Goal: Transaction & Acquisition: Book appointment/travel/reservation

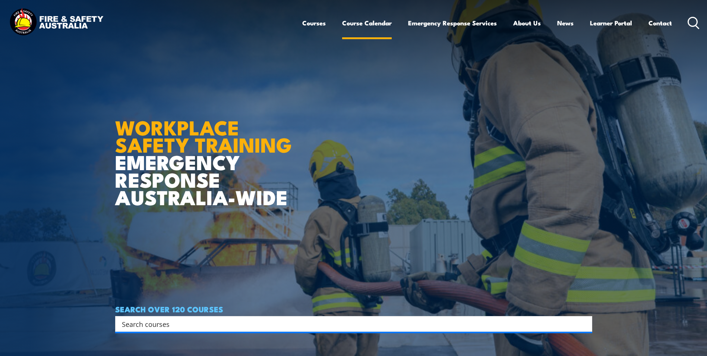
click at [373, 25] on link "Course Calendar" at bounding box center [367, 23] width 50 height 20
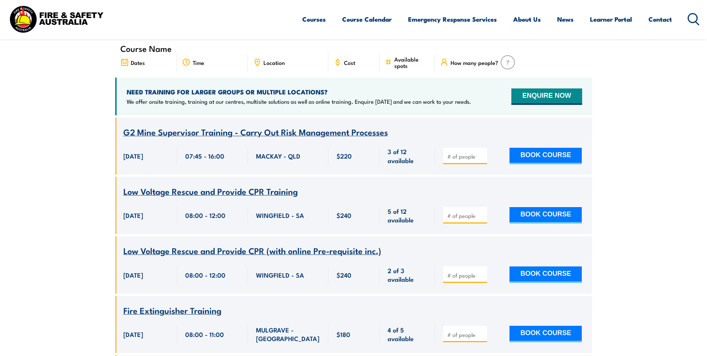
scroll to position [186, 0]
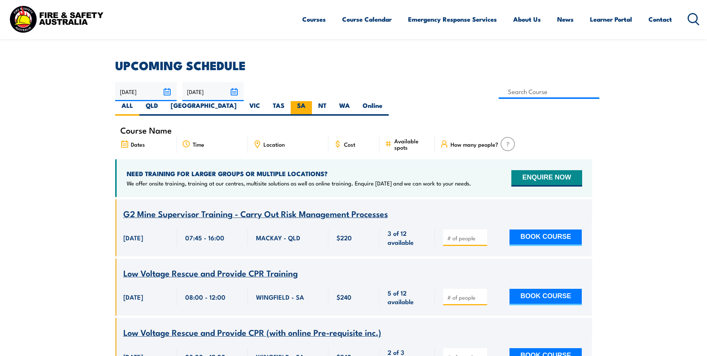
click at [312, 101] on label "SA" at bounding box center [301, 108] width 21 height 15
click at [311, 101] on input "SA" at bounding box center [308, 103] width 5 height 5
radio input "true"
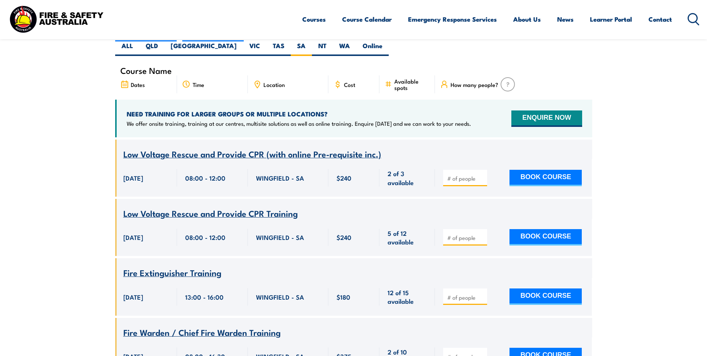
scroll to position [283, 0]
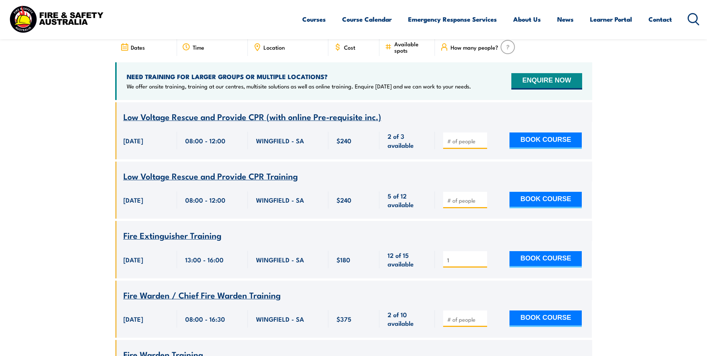
click at [482, 256] on input "1" at bounding box center [465, 259] width 37 height 7
click at [482, 256] on input "2" at bounding box center [465, 259] width 37 height 7
type input "3"
click at [482, 256] on input "3" at bounding box center [465, 259] width 37 height 7
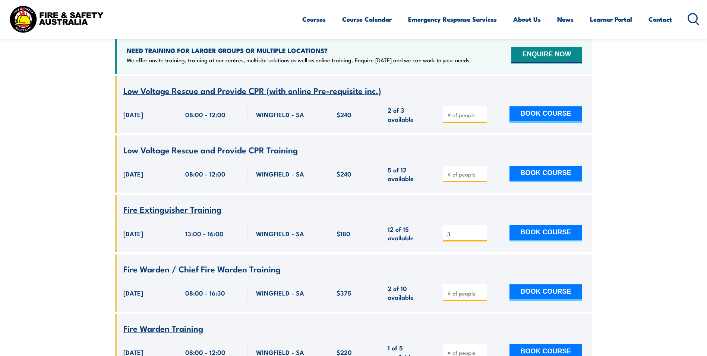
scroll to position [321, 0]
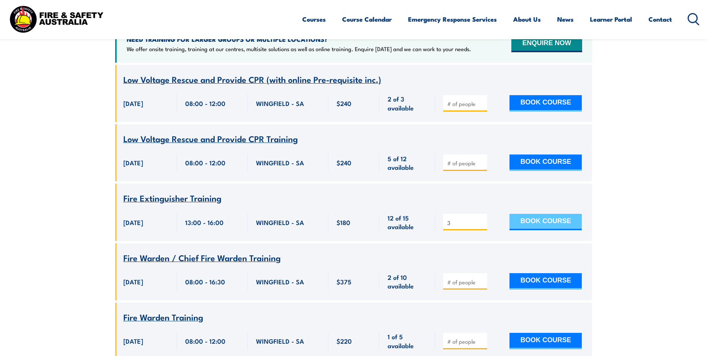
click at [538, 214] on button "BOOK COURSE" at bounding box center [546, 222] width 72 height 16
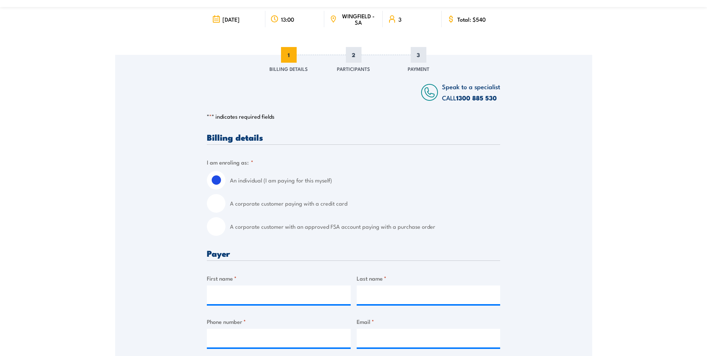
scroll to position [112, 0]
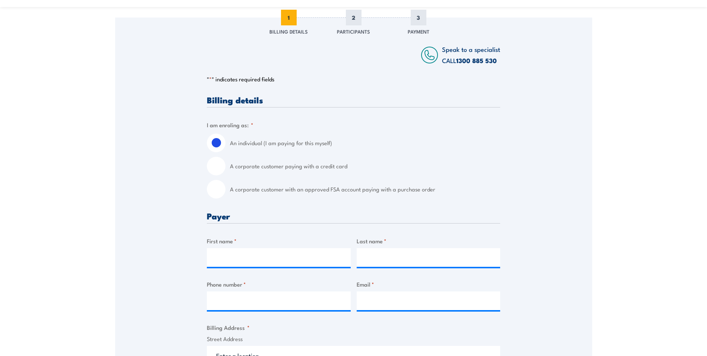
click at [216, 168] on input "A corporate customer paying with a credit card" at bounding box center [216, 166] width 19 height 19
radio input "true"
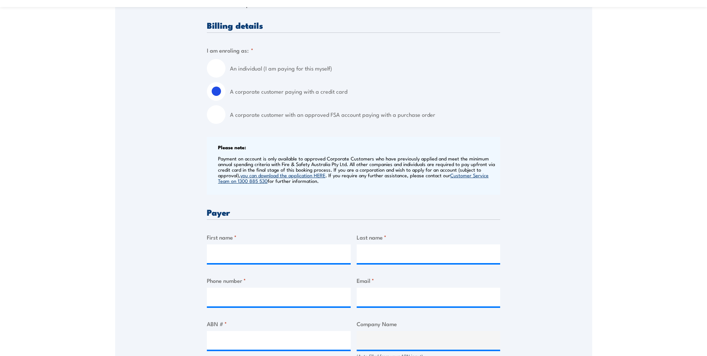
scroll to position [224, 0]
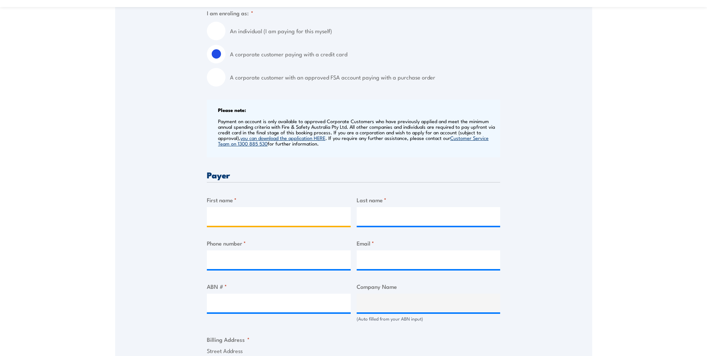
click at [230, 215] on input "First name *" at bounding box center [279, 216] width 144 height 19
type input "[PERSON_NAME]"
click at [384, 213] on input "Last name *" at bounding box center [429, 216] width 144 height 19
type input "[PERSON_NAME]"
click at [252, 257] on input "Phone number *" at bounding box center [279, 259] width 144 height 19
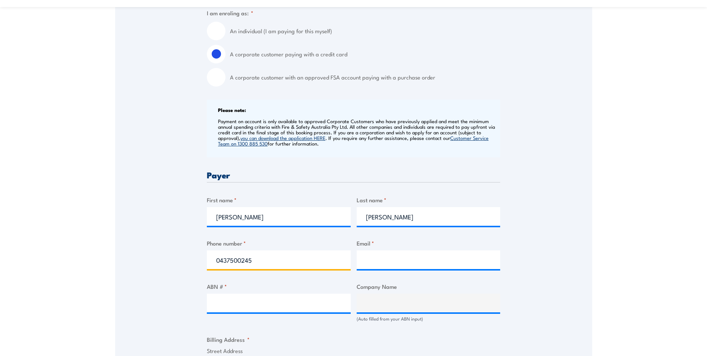
type input "0437500245"
click at [380, 257] on input "Email *" at bounding box center [429, 259] width 144 height 19
type input "[PERSON_NAME][EMAIL_ADDRESS][PERSON_NAME][DOMAIN_NAME]"
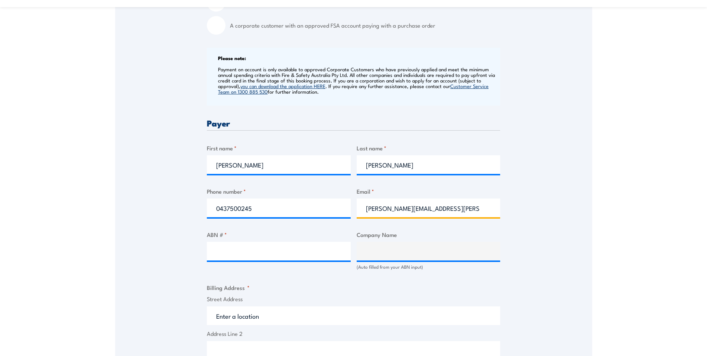
scroll to position [298, 0]
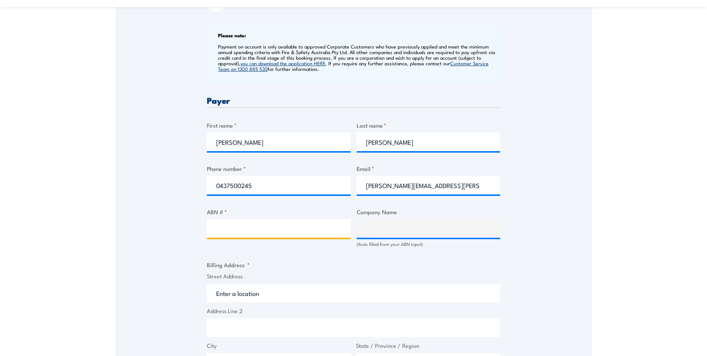
click at [225, 227] on input "ABN # *" at bounding box center [279, 228] width 144 height 19
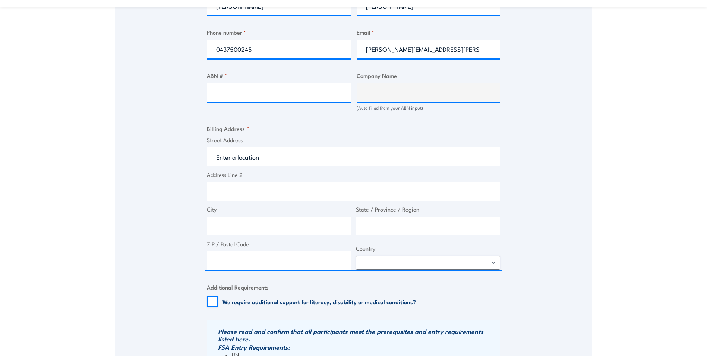
scroll to position [447, 0]
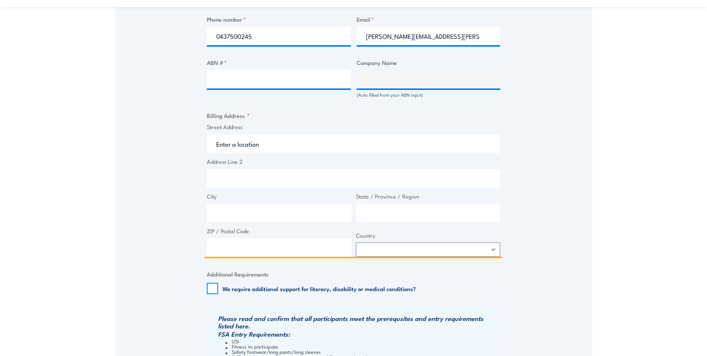
click at [287, 146] on input "Street Address" at bounding box center [353, 143] width 293 height 19
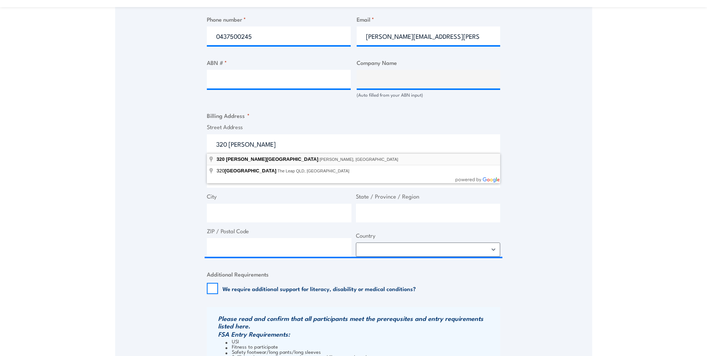
type input "[STREET_ADDRESS][PERSON_NAME][PERSON_NAME]"
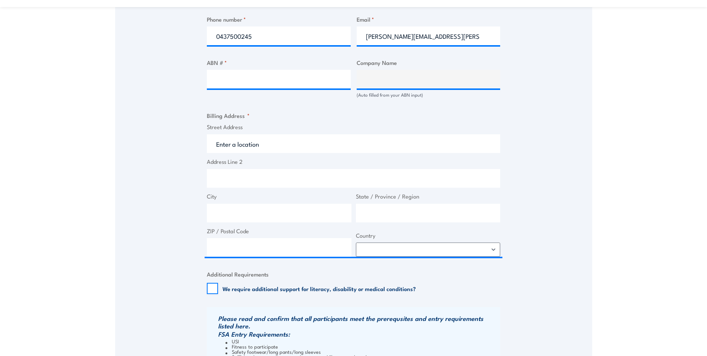
type input "[STREET_ADDRESS][PERSON_NAME]"
type input "[PERSON_NAME]"
type input "South Australia"
type input "5084"
select select "Australia"
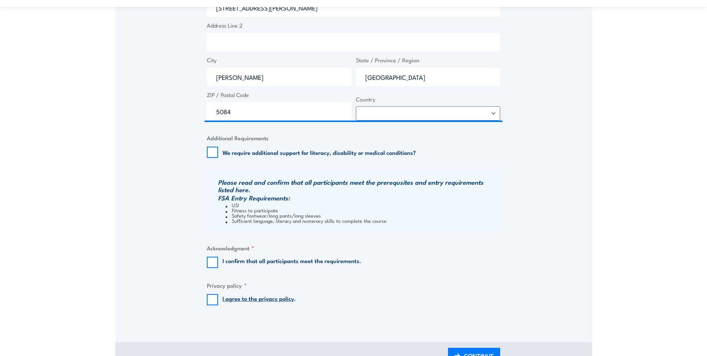
scroll to position [597, 0]
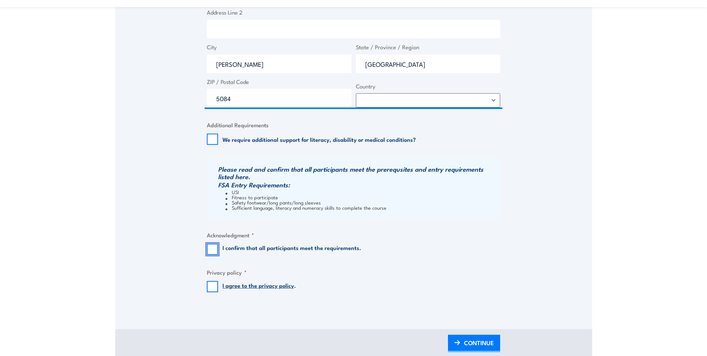
click at [214, 248] on input "I confirm that all participants meet the requirements." at bounding box center [212, 249] width 11 height 11
checkbox input "true"
click at [212, 288] on input "I agree to the privacy policy ." at bounding box center [212, 286] width 11 height 11
checkbox input "true"
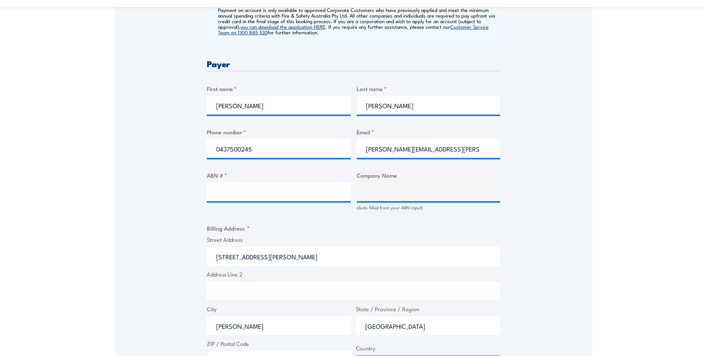
scroll to position [336, 0]
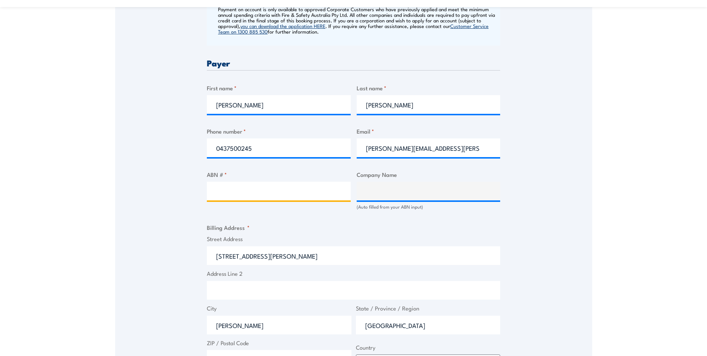
click at [255, 191] on input "ABN # *" at bounding box center [279, 191] width 144 height 19
type input "17079444296"
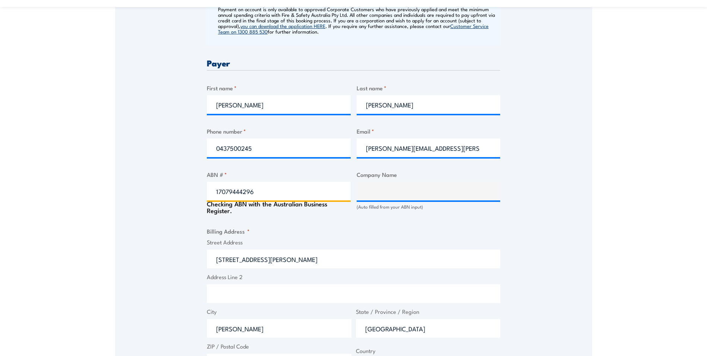
type input "AURIZON BULK CENTRAL PTY LTD"
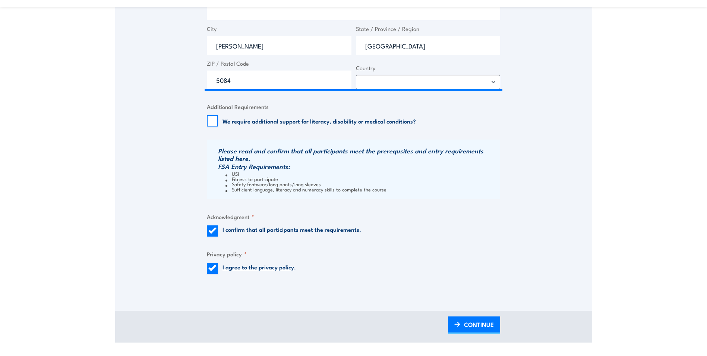
scroll to position [671, 0]
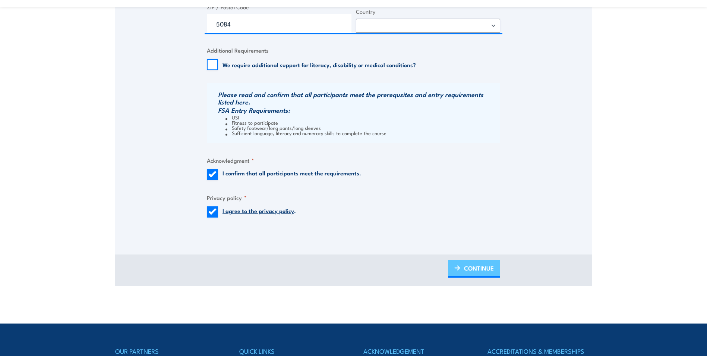
type input "17079444296"
click at [483, 269] on span "CONTINUE" at bounding box center [479, 268] width 30 height 20
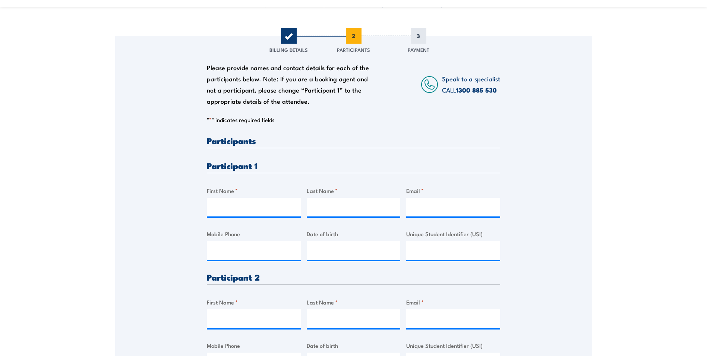
scroll to position [112, 0]
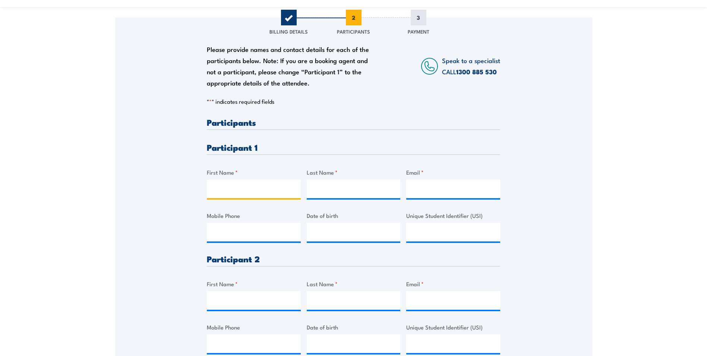
click at [241, 190] on input "First Name *" at bounding box center [254, 188] width 94 height 19
type input "Mac"
click at [339, 188] on input "Last Name *" at bounding box center [354, 188] width 94 height 19
type input "W"
type input "Ellis"
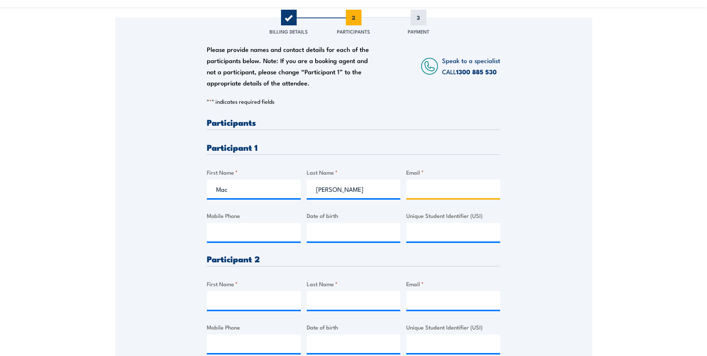
click at [447, 188] on input "Email *" at bounding box center [453, 188] width 94 height 19
type input "macellis777@gmail.com"
click at [268, 233] on input "Mobile Phone" at bounding box center [254, 232] width 94 height 19
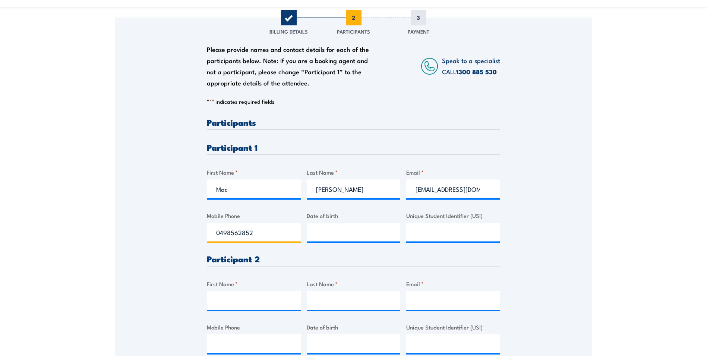
type input "0498562852"
click at [322, 232] on input "__/__/____" at bounding box center [354, 232] width 94 height 19
type input "07/01/1992"
click at [537, 239] on div "Please provide names and contact details for each of the participants below. No…" at bounding box center [353, 249] width 477 height 462
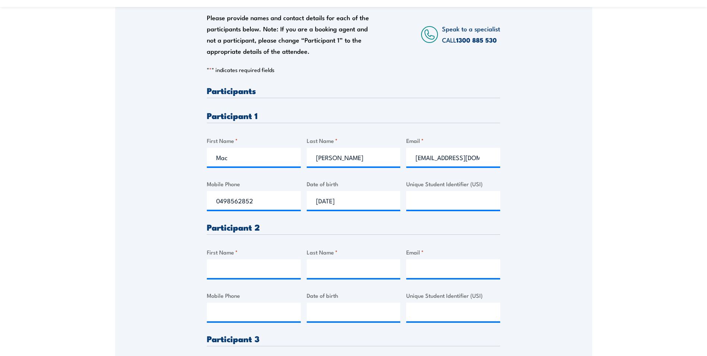
scroll to position [186, 0]
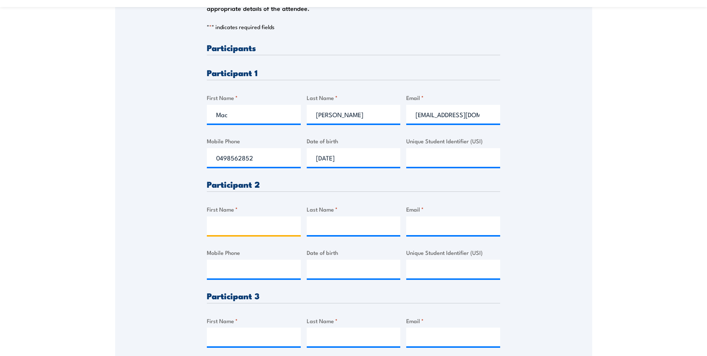
click at [273, 224] on input "First Name *" at bounding box center [254, 225] width 94 height 19
type input "Rhys"
click at [321, 227] on input "Last Name *" at bounding box center [354, 225] width 94 height 19
type input "Ellis-Palmer"
click at [439, 225] on input "Email *" at bounding box center [453, 225] width 94 height 19
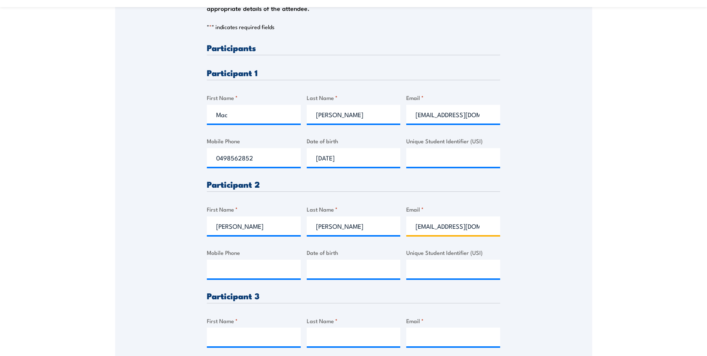
scroll to position [0, 5]
type input "Rhysepalmer@gmail.com"
click at [218, 270] on input "Mobile Phone" at bounding box center [254, 269] width 94 height 19
type input "0431580030"
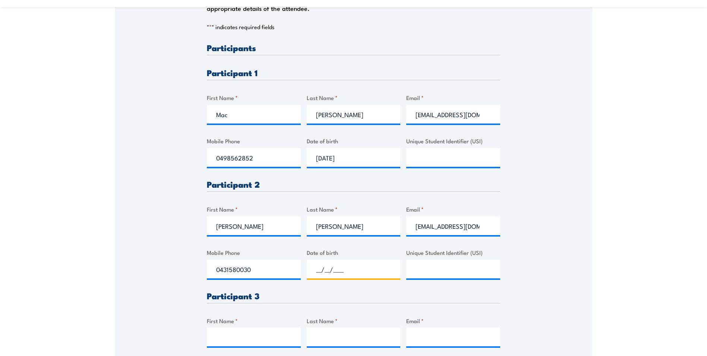
click at [333, 268] on input "__/__/____" at bounding box center [354, 269] width 94 height 19
type input "10/09/1195"
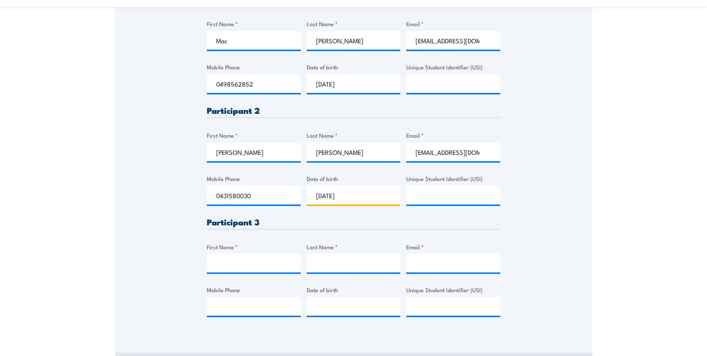
scroll to position [261, 0]
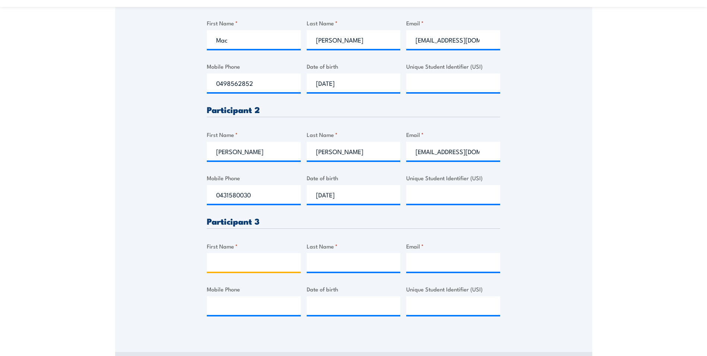
click at [249, 262] on input "First Name *" at bounding box center [254, 262] width 94 height 19
type input "Mark"
click at [314, 264] on input "Last Name *" at bounding box center [354, 262] width 94 height 19
click at [317, 263] on input "smith" at bounding box center [354, 262] width 94 height 19
click at [440, 261] on input "Email *" at bounding box center [453, 262] width 94 height 19
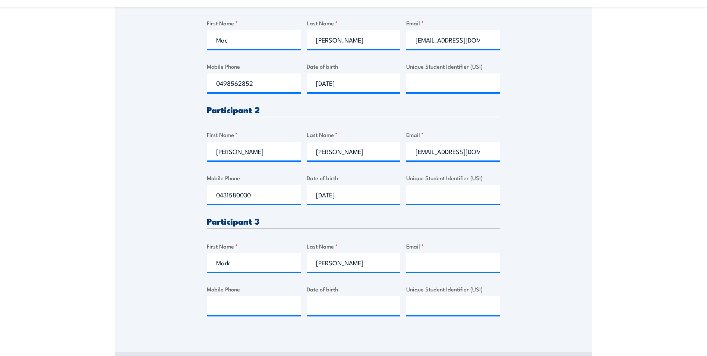
scroll to position [298, 0]
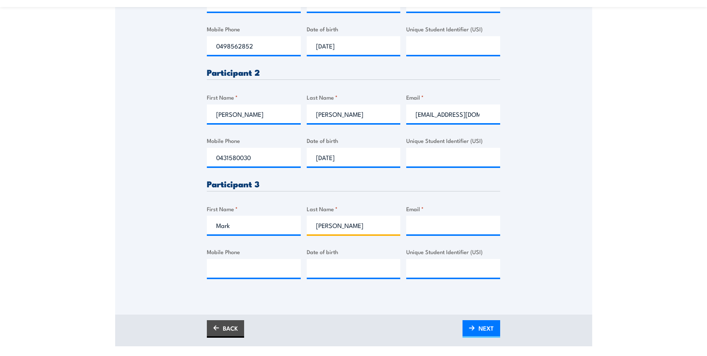
click at [339, 225] on input "Smith" at bounding box center [354, 225] width 94 height 19
type input "S"
type input "Dickson"
click at [224, 268] on input "Mobile Phone" at bounding box center [254, 268] width 94 height 19
type input "0408896054"
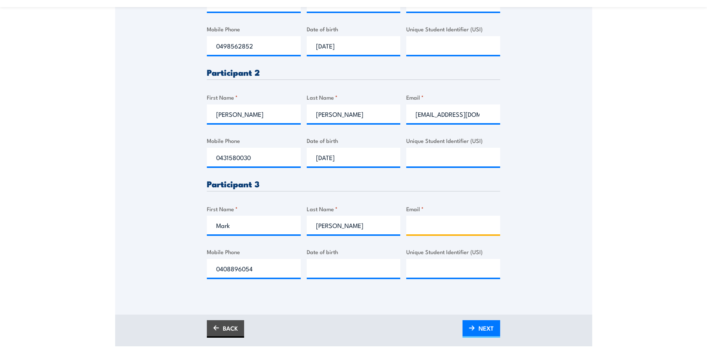
click at [432, 226] on input "Email *" at bounding box center [453, 225] width 94 height 19
type input "Mark.Dickson2@aurizon.com.au"
type input "__/__/____"
click at [352, 265] on input "__/__/____" at bounding box center [354, 268] width 94 height 19
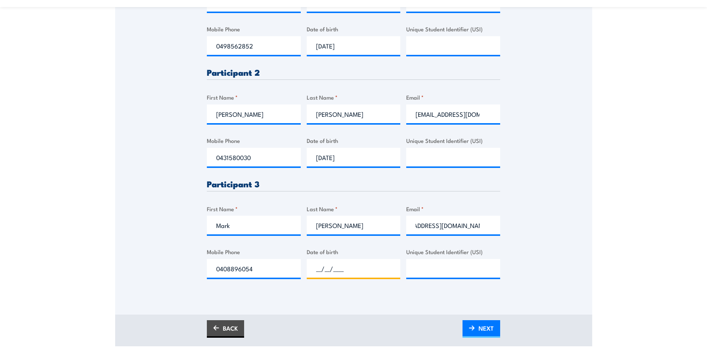
scroll to position [0, 0]
type input "__/__/____"
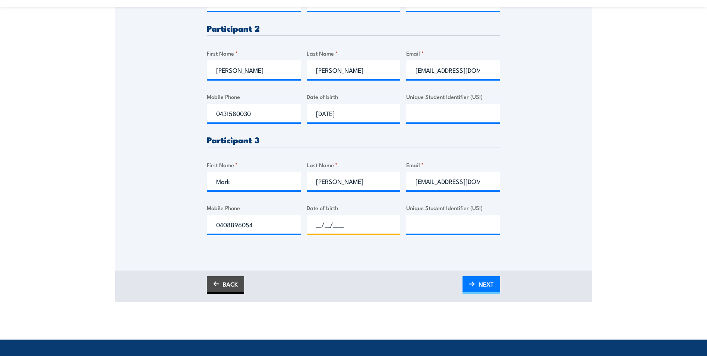
scroll to position [373, 0]
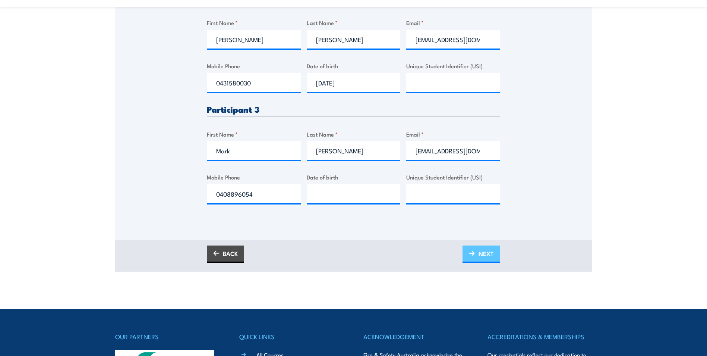
click at [485, 255] on span "NEXT" at bounding box center [486, 254] width 15 height 20
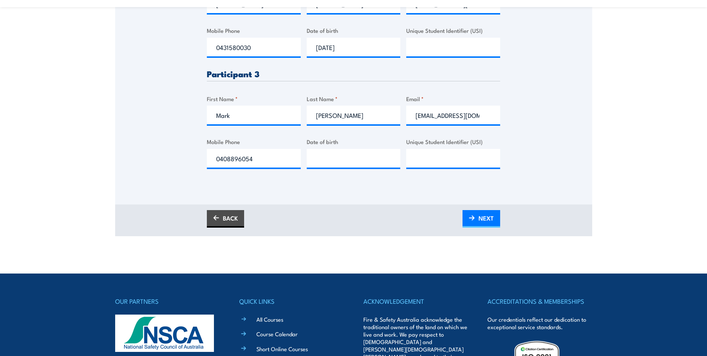
scroll to position [450, 0]
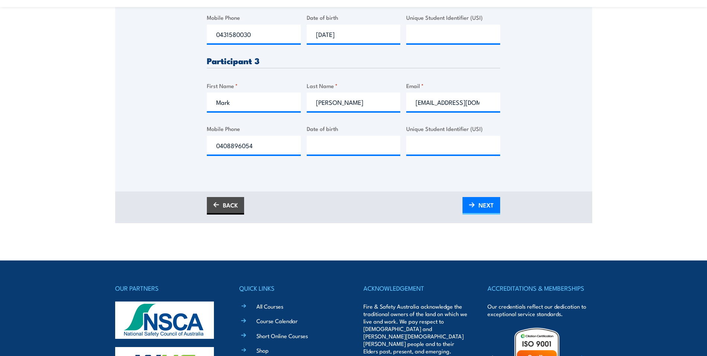
drag, startPoint x: 491, startPoint y: 207, endPoint x: 521, endPoint y: 192, distance: 33.7
click at [491, 207] on span "NEXT" at bounding box center [486, 205] width 15 height 20
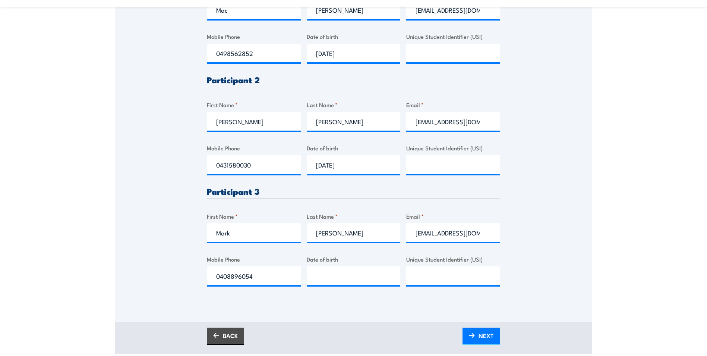
scroll to position [339, 0]
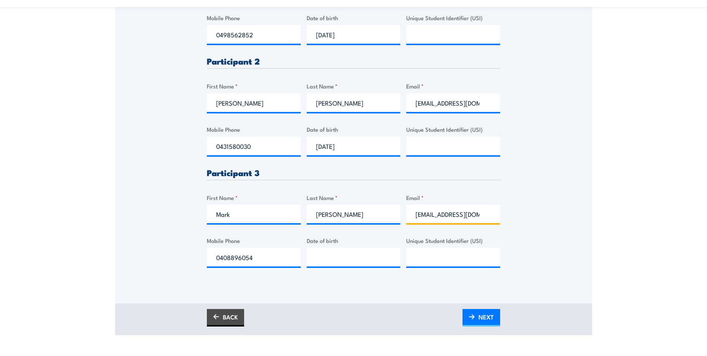
click at [460, 217] on input "Mark.Dickson2@aurizon.com.au" at bounding box center [453, 213] width 94 height 19
click at [483, 215] on input "Mark.Dickson2@aurizon.com.au" at bounding box center [453, 213] width 94 height 19
click at [480, 216] on input "Mark.Dickson2@aurizon.com.au" at bounding box center [453, 213] width 94 height 19
type input "Mark.Dickson2@aurizon.com.au"
click at [541, 277] on div "Please provide names and contact details for each of the participants below. No…" at bounding box center [353, 36] width 477 height 491
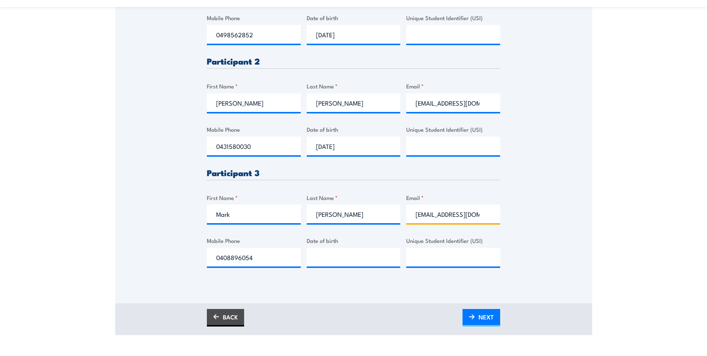
click at [433, 214] on input "Mark.Dickson2@aurizon.com.au" at bounding box center [453, 213] width 94 height 19
click at [510, 222] on div "Please provide names and contact details for each of the participants below. No…" at bounding box center [353, 36] width 477 height 491
click at [483, 314] on span "NEXT" at bounding box center [486, 317] width 15 height 20
click at [466, 317] on span "PLEASE WAIT..." at bounding box center [473, 317] width 41 height 20
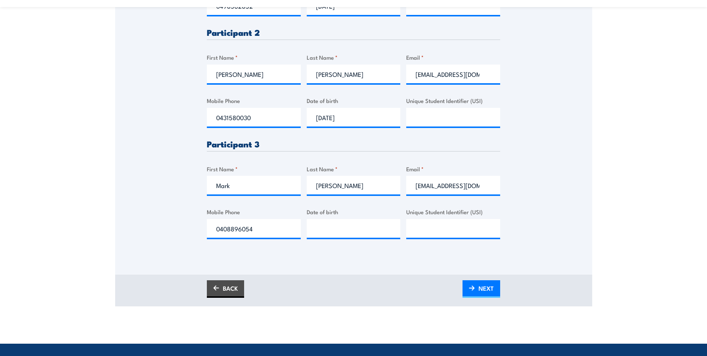
scroll to position [369, 0]
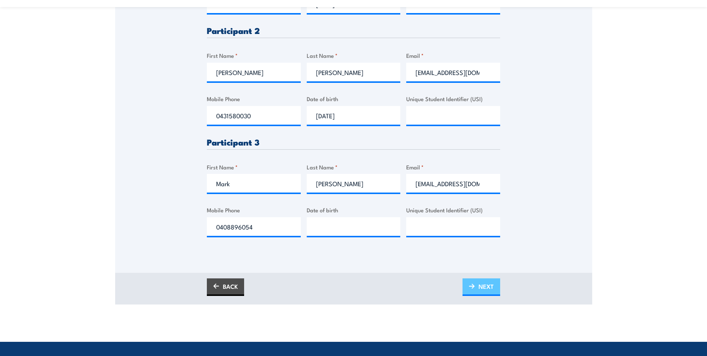
click at [478, 283] on link "NEXT" at bounding box center [482, 287] width 38 height 18
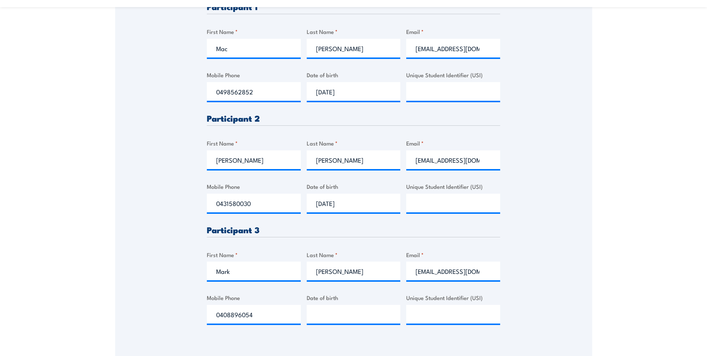
scroll to position [298, 0]
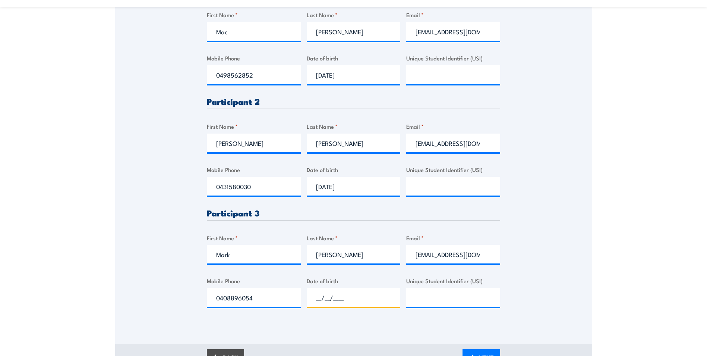
click at [329, 295] on input "__/__/____" at bounding box center [354, 297] width 94 height 19
type input "10/10/2000"
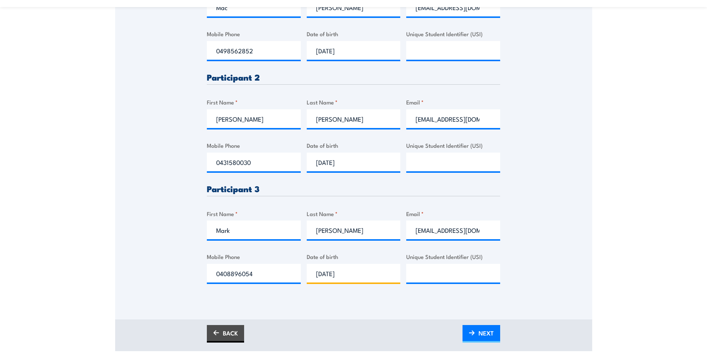
scroll to position [336, 0]
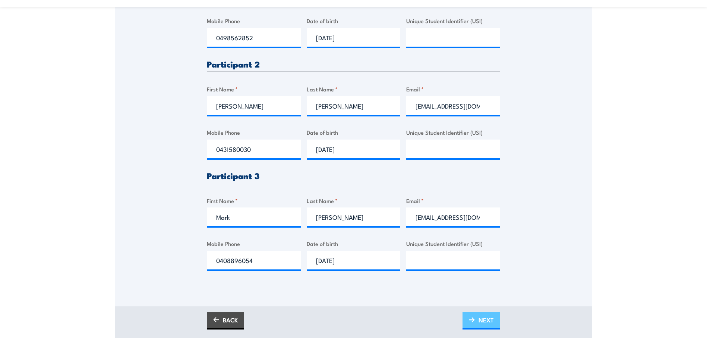
click at [494, 318] on span "NEXT" at bounding box center [486, 320] width 15 height 20
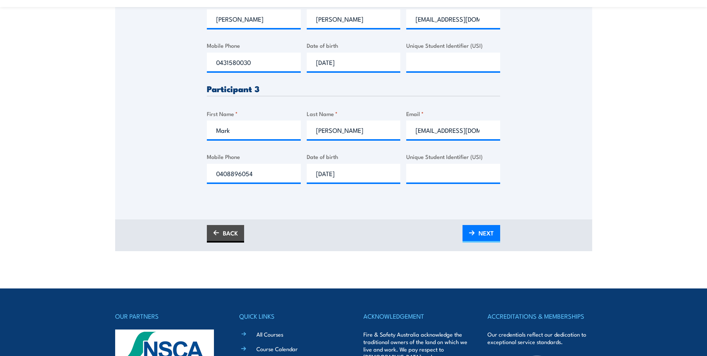
scroll to position [406, 0]
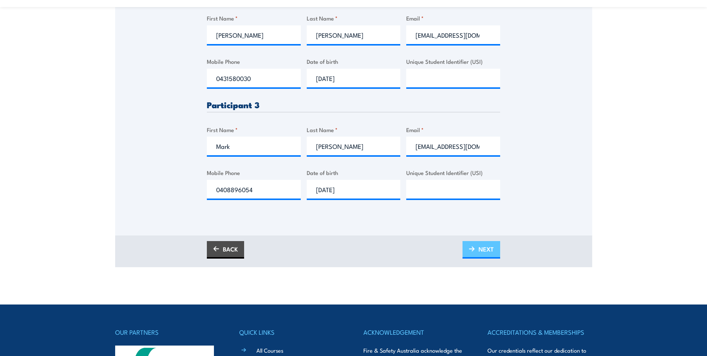
click at [483, 248] on span "NEXT" at bounding box center [486, 249] width 15 height 20
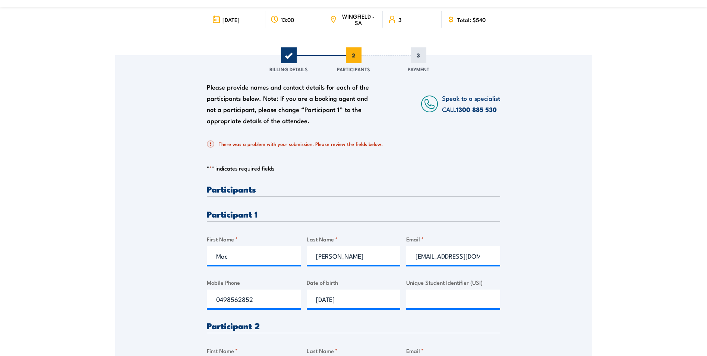
scroll to position [75, 0]
click at [242, 257] on input "Mac" at bounding box center [254, 255] width 94 height 19
click at [361, 255] on input "Ellis" at bounding box center [354, 255] width 94 height 19
click at [519, 249] on div "Please provide names and contact details for each of the participants below. No…" at bounding box center [353, 300] width 477 height 491
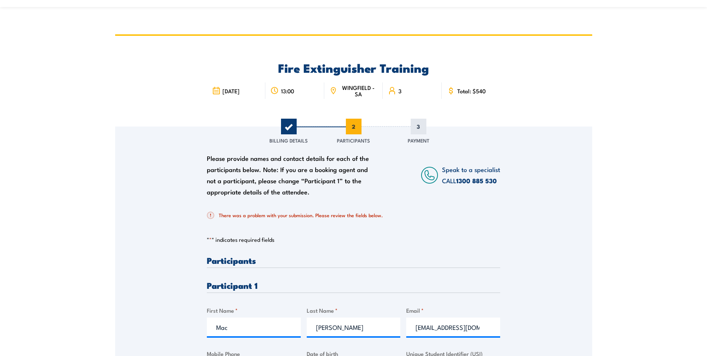
scroll to position [0, 0]
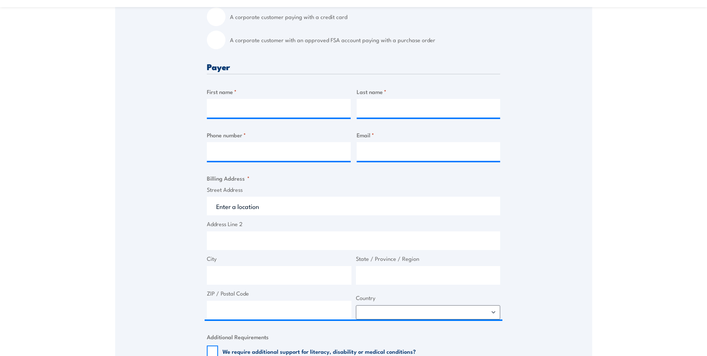
scroll to position [224, 0]
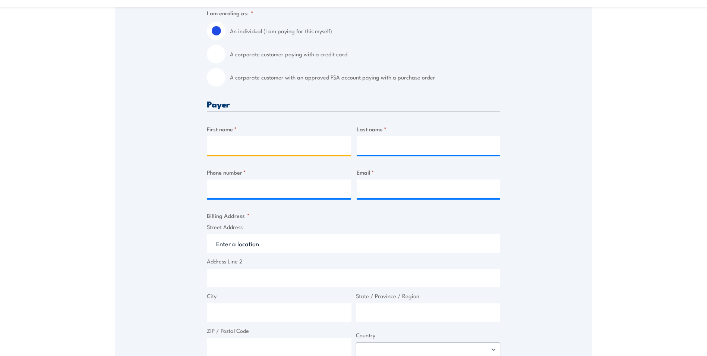
click at [220, 142] on input "First name *" at bounding box center [279, 145] width 144 height 19
type input "[PERSON_NAME]"
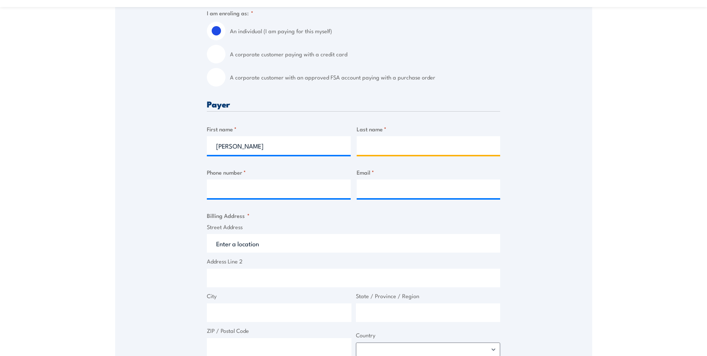
click at [379, 147] on input "Last name *" at bounding box center [429, 145] width 144 height 19
type input "[PERSON_NAME]"
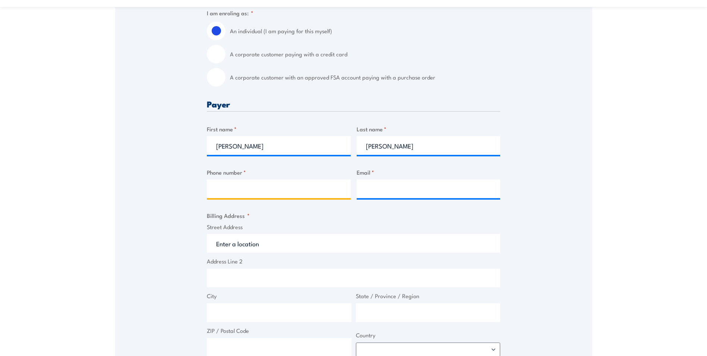
type input "0437500245"
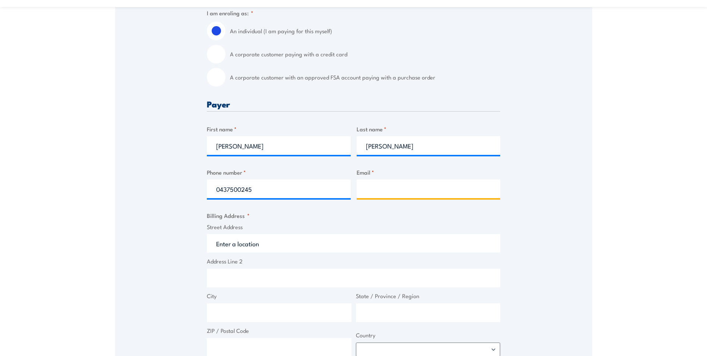
type input "[PERSON_NAME][EMAIL_ADDRESS][PERSON_NAME][DOMAIN_NAME]"
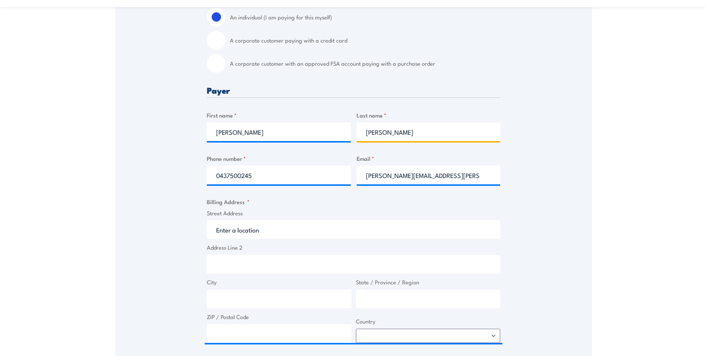
scroll to position [261, 0]
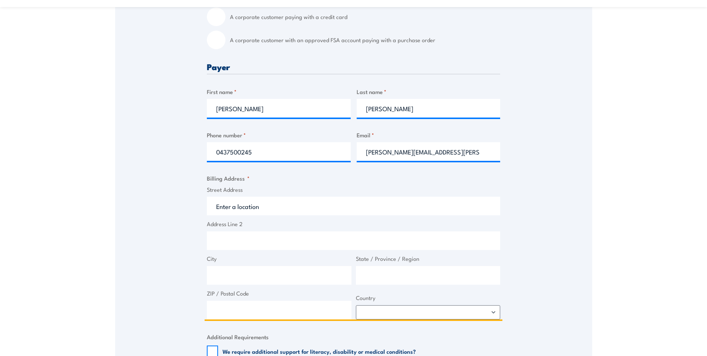
click at [272, 210] on input "Street Address" at bounding box center [353, 206] width 293 height 19
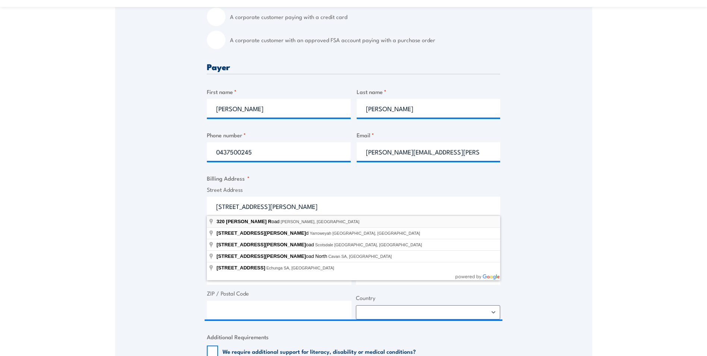
type input "[STREET_ADDRESS][PERSON_NAME][PERSON_NAME]"
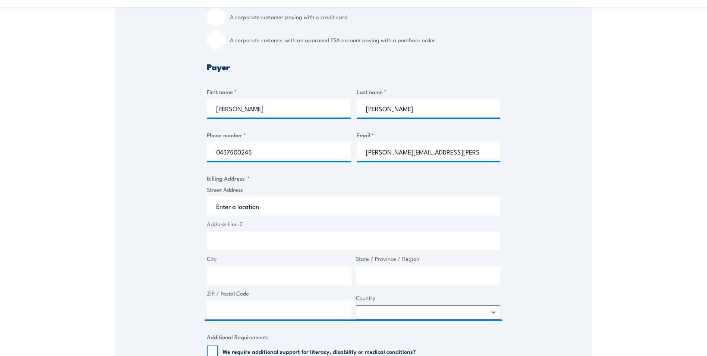
type input "[STREET_ADDRESS][PERSON_NAME]"
type input "[PERSON_NAME]"
type input "[GEOGRAPHIC_DATA]"
type input "5084"
select select "[GEOGRAPHIC_DATA]"
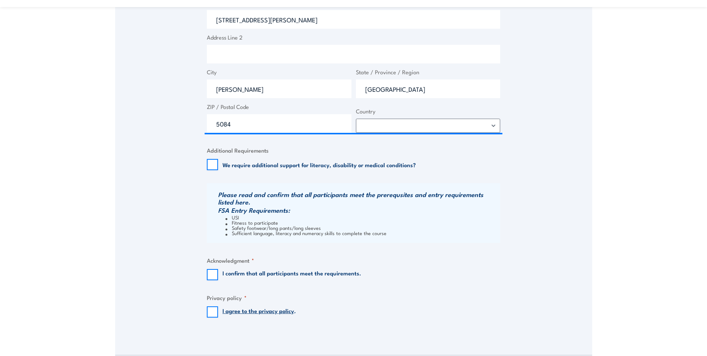
scroll to position [522, 0]
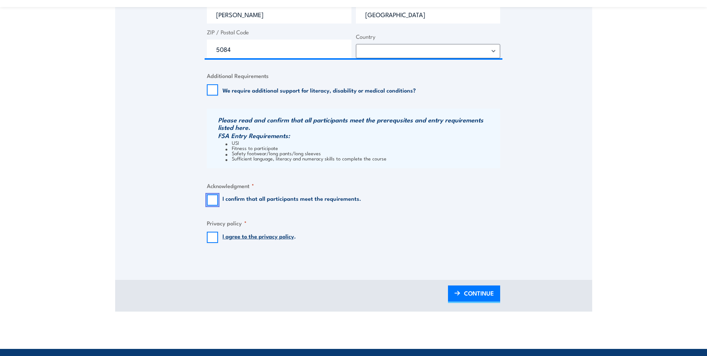
click at [211, 200] on input "I confirm that all participants meet the requirements." at bounding box center [212, 199] width 11 height 11
checkbox input "true"
click at [215, 237] on input "I agree to the privacy policy ." at bounding box center [212, 237] width 11 height 11
checkbox input "true"
drag, startPoint x: 481, startPoint y: 292, endPoint x: 487, endPoint y: 267, distance: 25.7
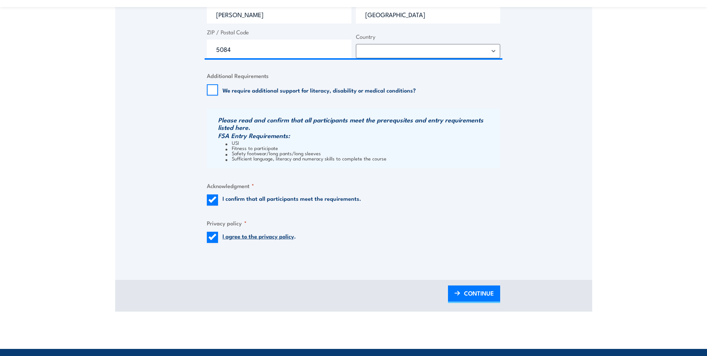
click at [481, 292] on span "CONTINUE" at bounding box center [479, 293] width 30 height 20
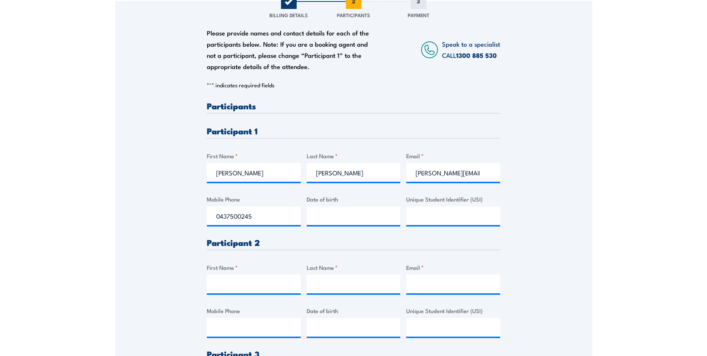
scroll to position [149, 0]
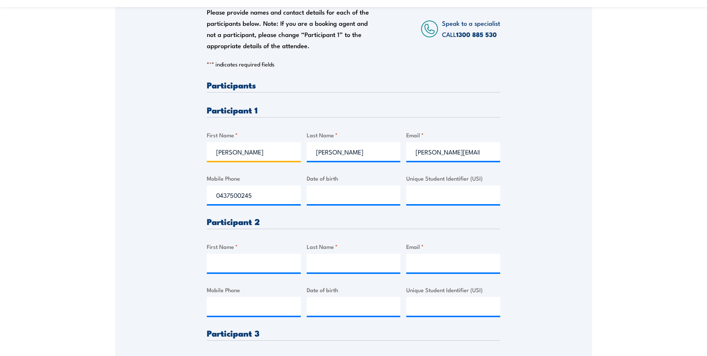
click at [252, 147] on input "Steven" at bounding box center [254, 151] width 94 height 19
type input "S"
type input "Mac"
click at [344, 152] on input "Lalic" at bounding box center [354, 151] width 94 height 19
type input "L"
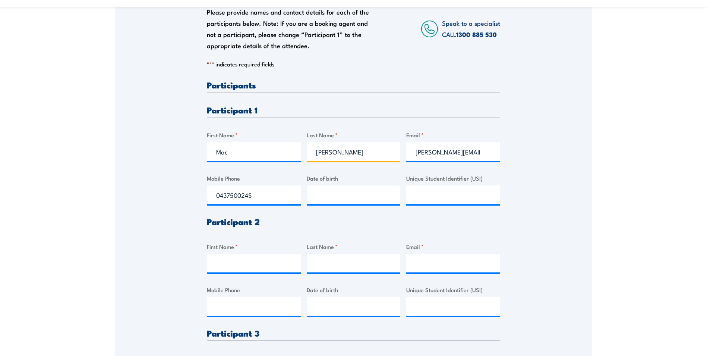
type input "Ellis"
click at [491, 152] on input "steve.lalic@aurizon.com.au" at bounding box center [453, 151] width 94 height 19
type input "s"
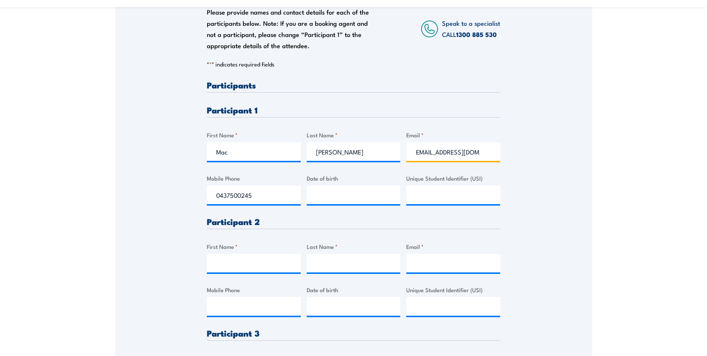
type input "macellis777@gmail.com"
click at [261, 194] on input "0437500245" at bounding box center [254, 194] width 94 height 19
type input "0"
click at [175, 196] on div "Please provide names and contact details for each of the participants below. No…" at bounding box center [353, 211] width 477 height 462
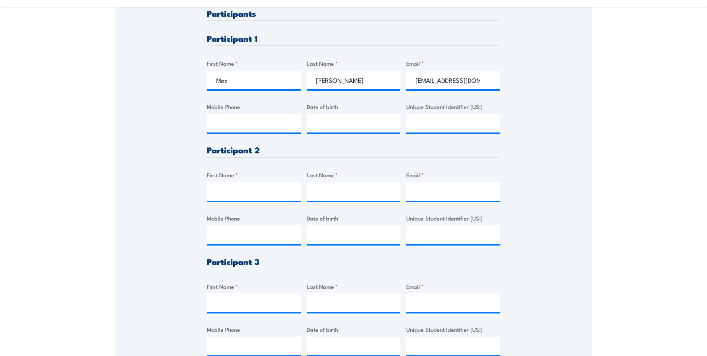
scroll to position [224, 0]
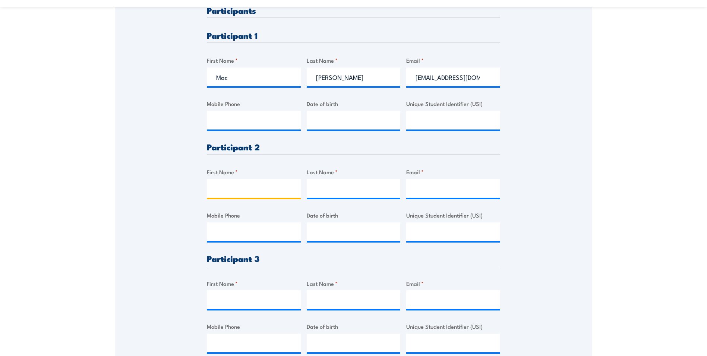
click at [213, 187] on input "First Name *" at bounding box center [254, 188] width 94 height 19
type input "Rhys"
click at [326, 189] on input "Last Name *" at bounding box center [354, 188] width 94 height 19
type input "Ellis-Palmer"
click at [437, 183] on input "Email *" at bounding box center [453, 188] width 94 height 19
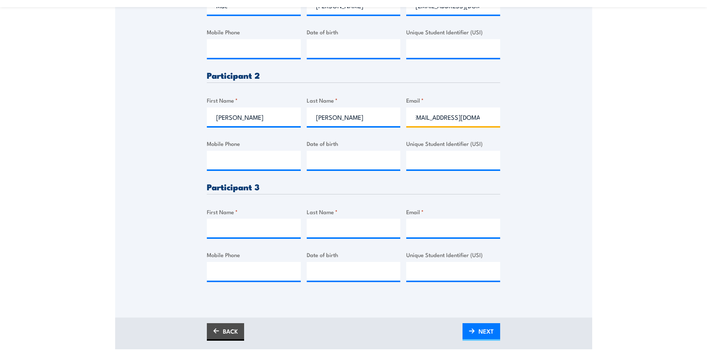
scroll to position [298, 0]
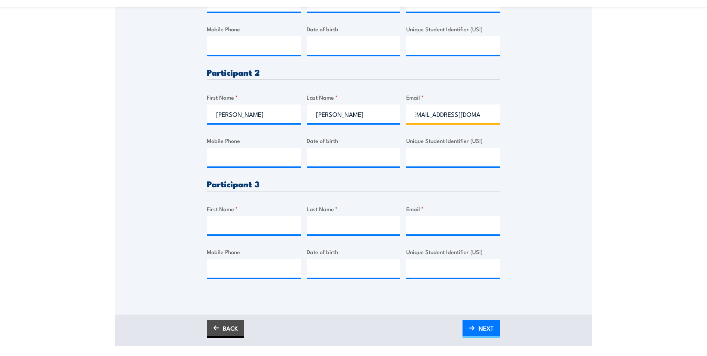
type input "Rhysepalmer@gmail.com"
click at [232, 224] on input "First Name *" at bounding box center [254, 225] width 94 height 19
type input "Mark"
click at [343, 229] on input "Last Name *" at bounding box center [354, 225] width 94 height 19
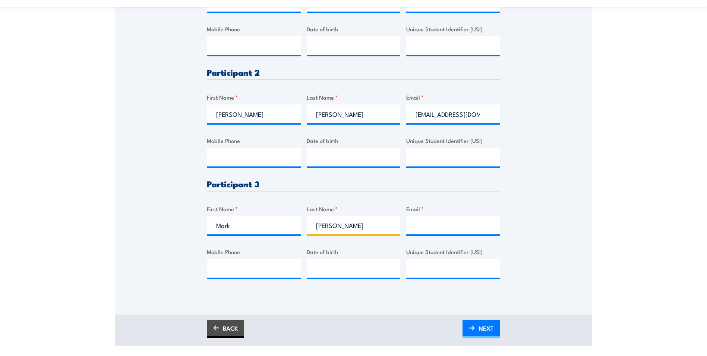
type input "Dickson"
click at [426, 221] on input "Email *" at bounding box center [453, 225] width 94 height 19
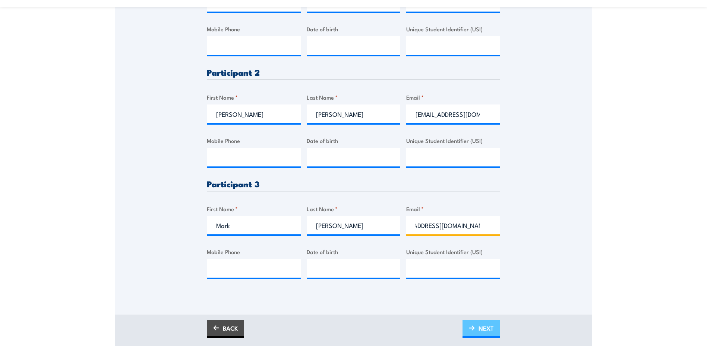
type input "Mark.Dickson2@aurizon.com.au"
click at [478, 333] on link "NEXT" at bounding box center [482, 329] width 38 height 18
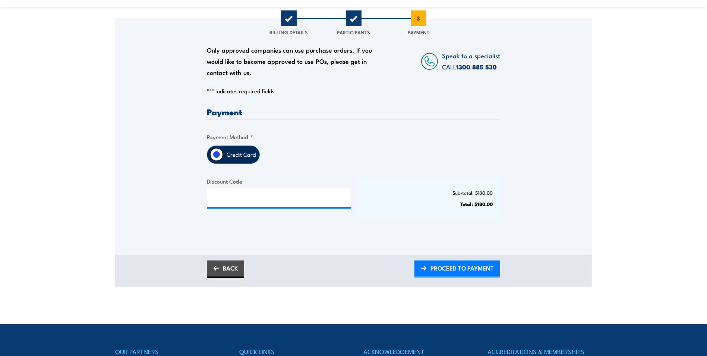
scroll to position [112, 0]
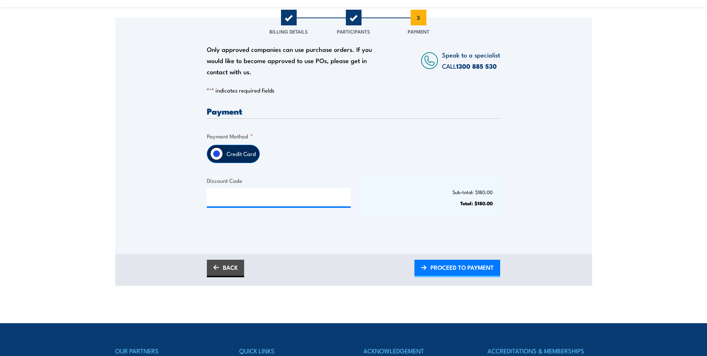
click at [218, 154] on input "Credit Card" at bounding box center [216, 153] width 13 height 13
click at [491, 269] on span "PROCEED TO PAYMENT" at bounding box center [462, 267] width 63 height 20
